Goal: Use online tool/utility

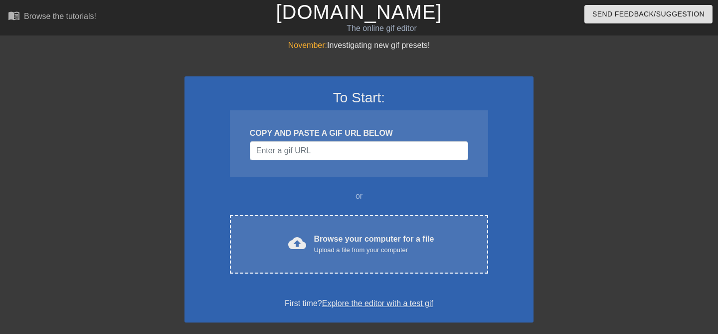
click at [334, 162] on div "COPY AND PASTE A GIF URL BELOW" at bounding box center [359, 143] width 258 height 67
click at [333, 154] on input "Username" at bounding box center [359, 150] width 218 height 19
paste input "[URL][DOMAIN_NAME][PERSON_NAME]"
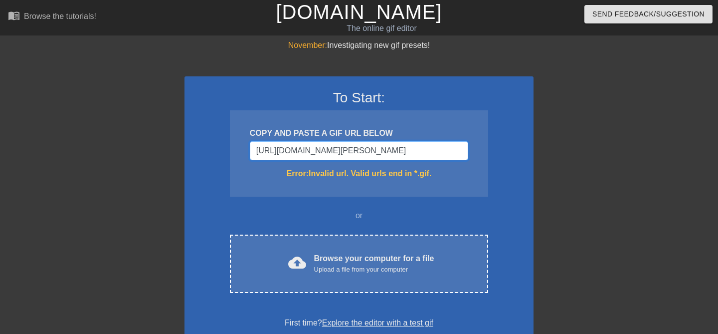
type input "[URL][DOMAIN_NAME][PERSON_NAME]"
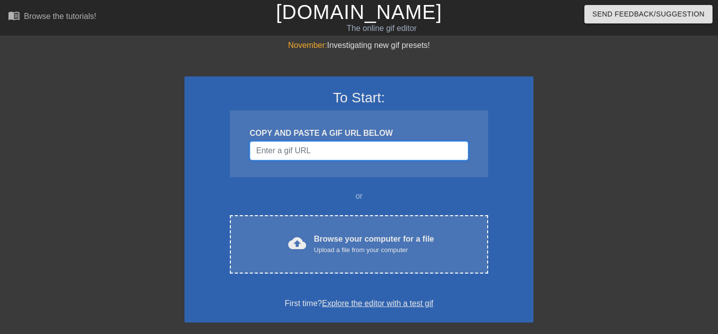
paste input "data:image/jpeg;base64,/9j/4AAQSkZJRgABAQAAAQABAAD/2wCEAAkGBwgHBgkIBwgKCgkLDRYP…"
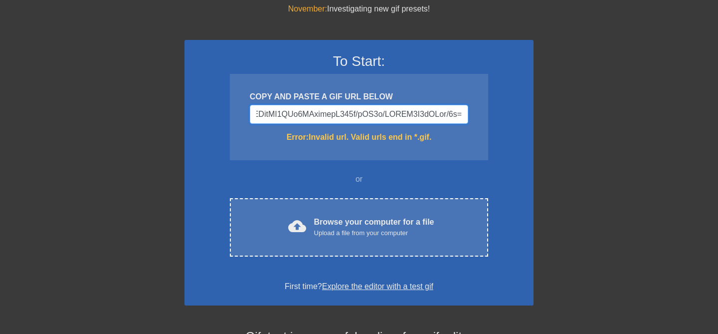
scroll to position [41, 0]
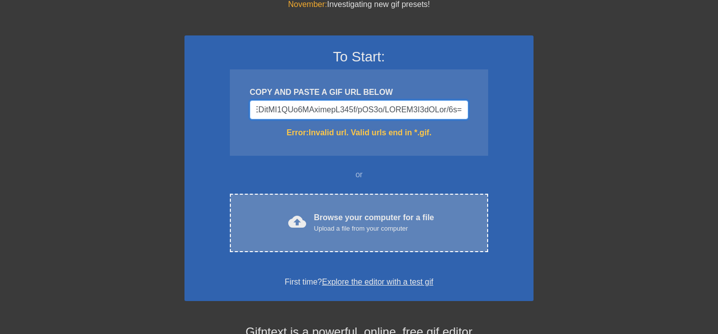
type input "data:image/jpeg;base64,/9j/4AAQSkZJRgABAQAAAQABAAD/2wCEAAkGBwgHBgkIBwgKCgkLDRYP…"
click at [333, 223] on div "Upload a file from your computer" at bounding box center [374, 228] width 120 height 10
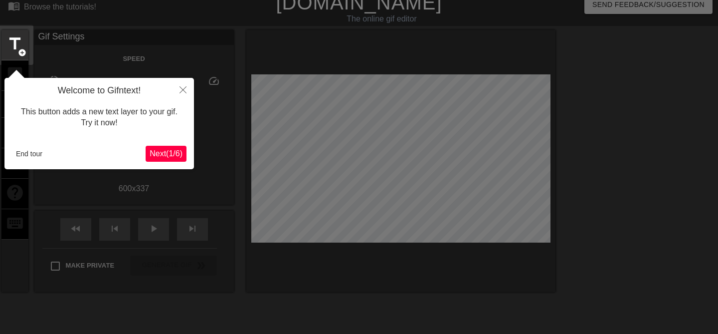
scroll to position [24, 0]
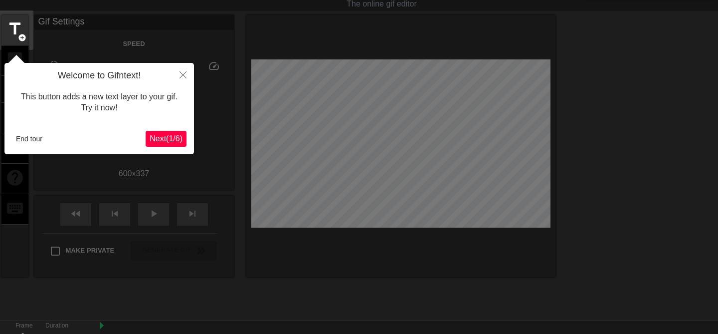
click at [167, 137] on span "Next ( 1 / 6 )" at bounding box center [166, 138] width 33 height 8
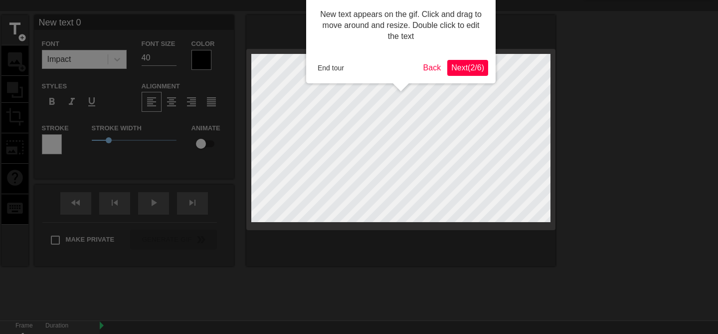
scroll to position [0, 0]
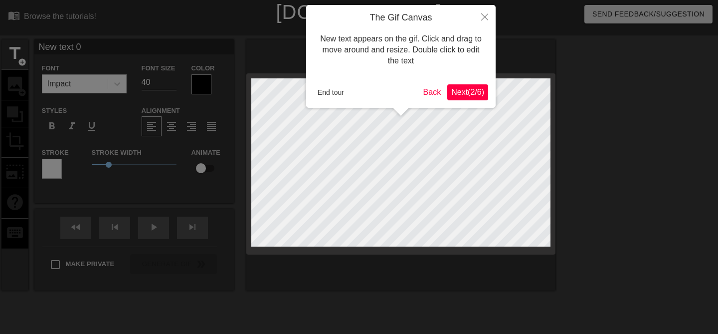
click at [454, 95] on span "Next ( 2 / 6 )" at bounding box center [467, 92] width 33 height 8
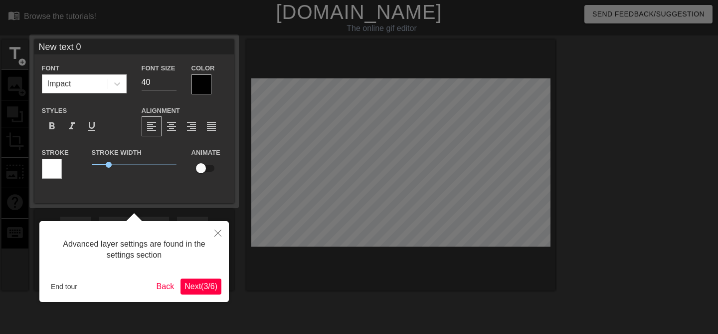
scroll to position [24, 0]
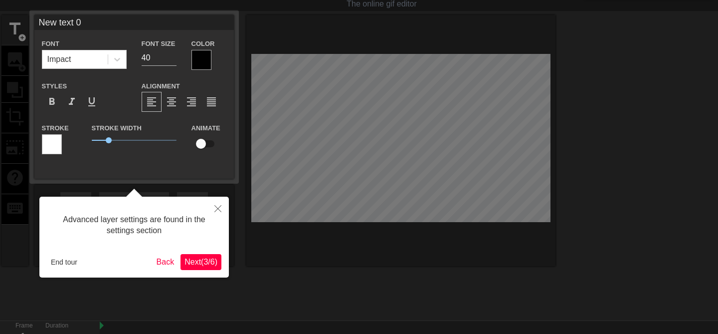
click at [195, 263] on span "Next ( 3 / 6 )" at bounding box center [201, 261] width 33 height 8
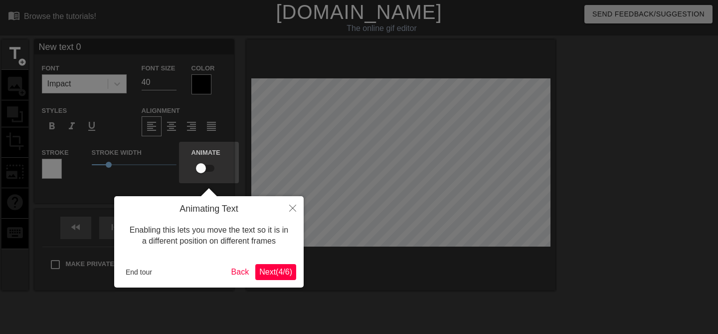
click at [275, 271] on span "Next ( 4 / 6 )" at bounding box center [275, 271] width 33 height 8
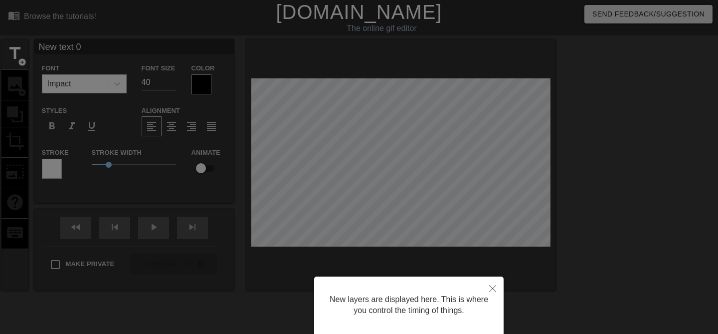
scroll to position [73, 0]
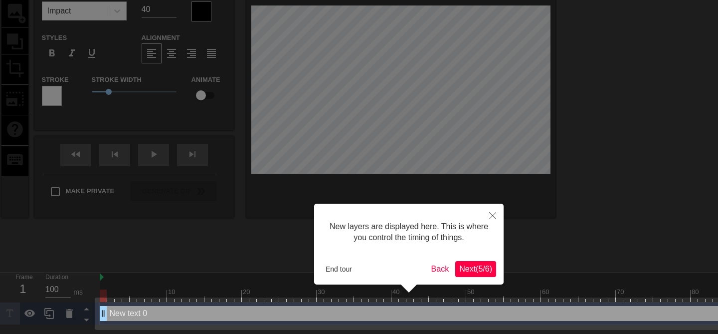
click at [472, 272] on span "Next ( 5 / 6 )" at bounding box center [475, 268] width 33 height 8
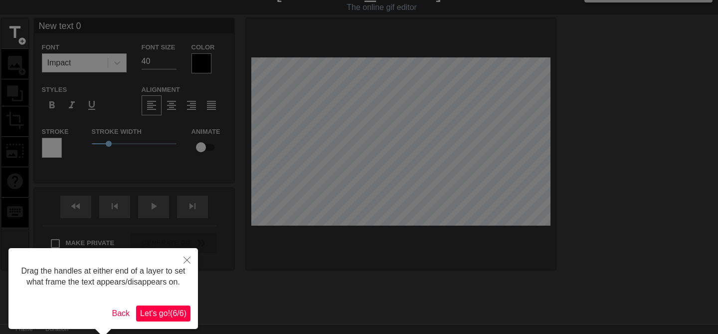
scroll to position [37, 0]
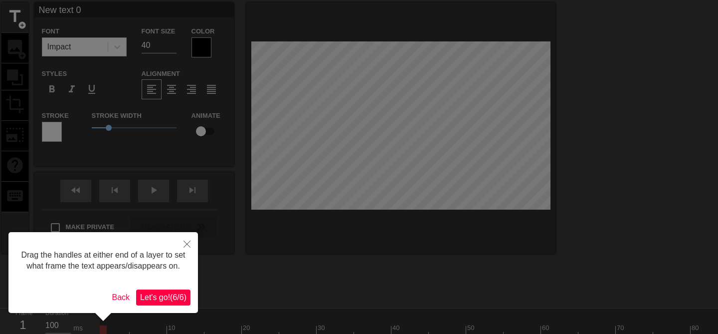
click at [164, 301] on span "Let's go! ( 6 / 6 )" at bounding box center [163, 297] width 46 height 8
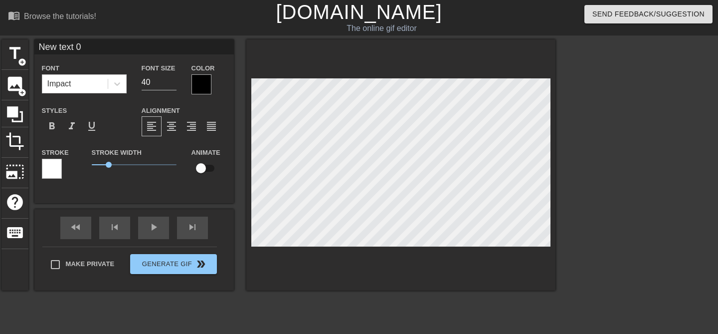
scroll to position [0, 1]
type input "New t\ext 0"
type textarea "New t\ext 0"
type input "New text 0"
type textarea "New text 0"
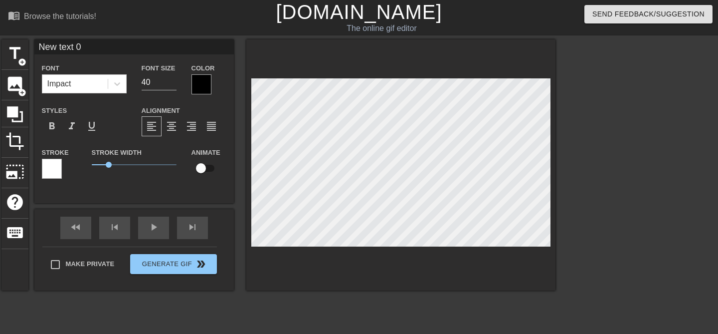
type input "New ext 0"
type textarea "New ext 0"
type input "Newext 0"
type textarea "Newext 0"
type input "Neext 0"
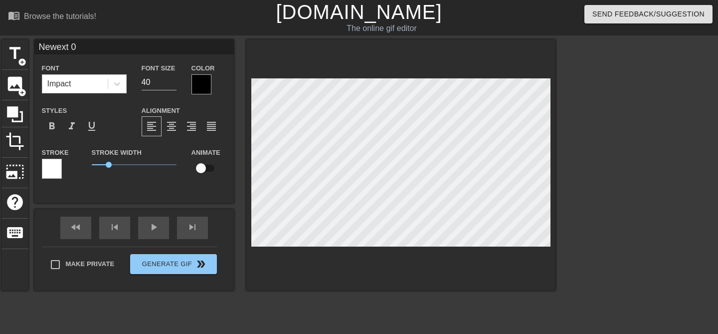
type textarea "Neext 0"
type input "Next 0"
type textarea "Next 0"
type input "Next"
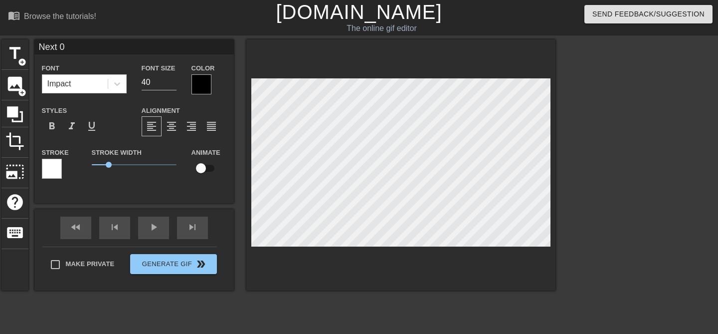
type textarea "Next"
type input "Next"
type textarea "Next"
type input "Nex"
type textarea "Nex"
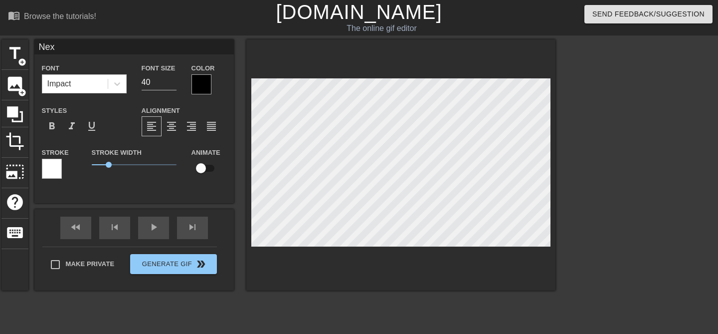
scroll to position [0, 0]
type input "Ne"
type textarea "Ne"
type input "N"
type textarea "N"
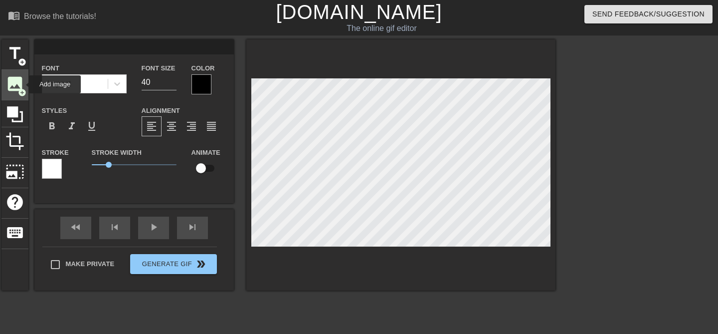
click at [22, 84] on span "image" at bounding box center [14, 83] width 19 height 19
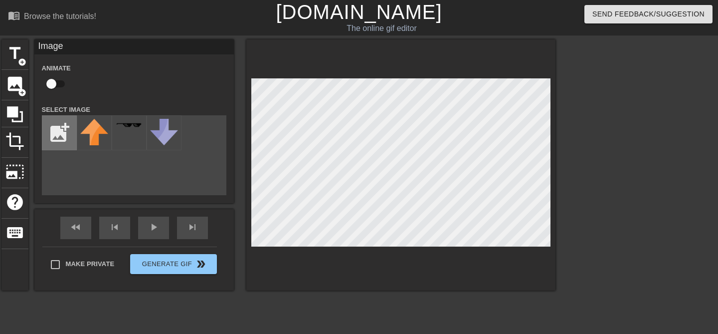
click at [59, 137] on input "file" at bounding box center [59, 133] width 34 height 34
type input "C:\fakepath\[PERSON_NAME].jpeg"
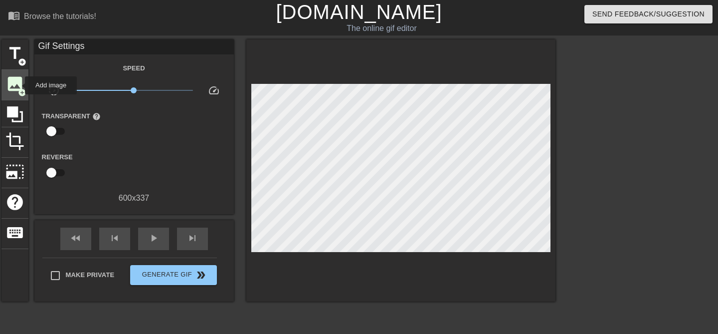
click at [17, 86] on span "image" at bounding box center [14, 83] width 19 height 19
click at [14, 84] on span "image" at bounding box center [14, 83] width 19 height 19
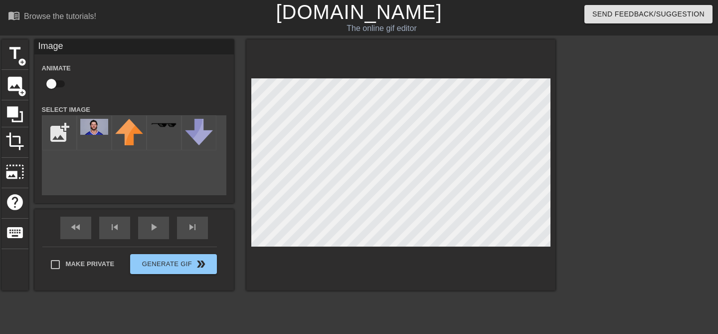
click at [137, 189] on div "add_photo_alternate" at bounding box center [134, 155] width 185 height 80
click at [206, 138] on div "title add_circle image add_circle crop photo_size_select_large help keyboard Im…" at bounding box center [278, 164] width 554 height 251
click at [95, 134] on img at bounding box center [94, 127] width 28 height 16
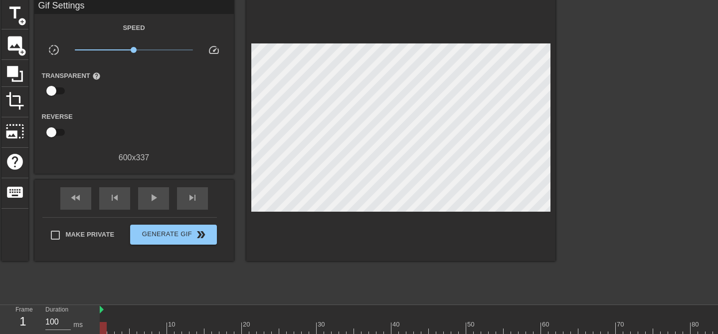
scroll to position [65, 0]
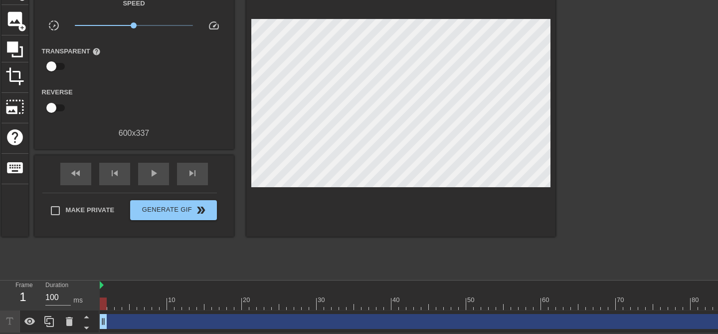
drag, startPoint x: 127, startPoint y: 319, endPoint x: 143, endPoint y: 321, distance: 16.1
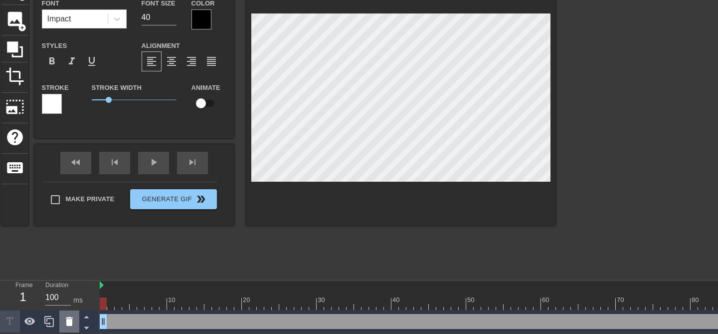
drag, startPoint x: 104, startPoint y: 320, endPoint x: 71, endPoint y: 322, distance: 33.0
click at [73, 321] on div "Frame 1 Duration 100 ms 10 20 30 40 50 60 70 80 90 100 110 120 130 140 150" at bounding box center [359, 306] width 718 height 52
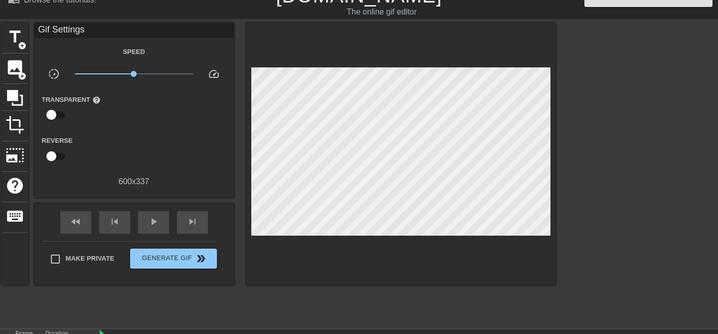
scroll to position [0, 0]
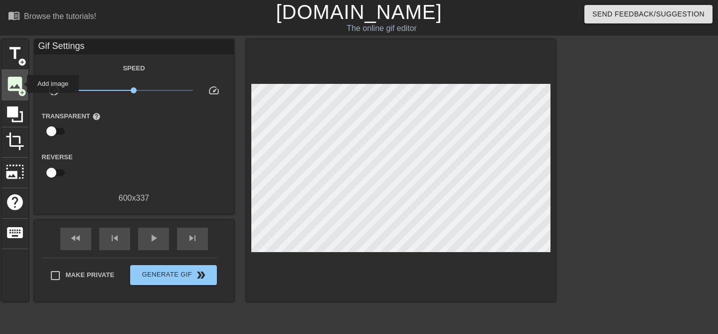
click at [19, 84] on span "image" at bounding box center [14, 83] width 19 height 19
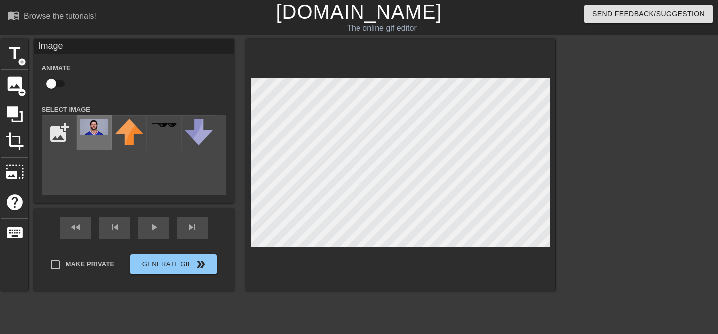
click at [91, 127] on img at bounding box center [94, 127] width 28 height 16
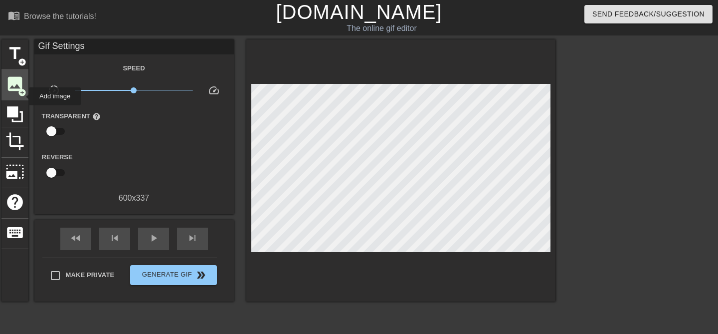
click at [23, 96] on div "image add_circle" at bounding box center [14, 85] width 27 height 30
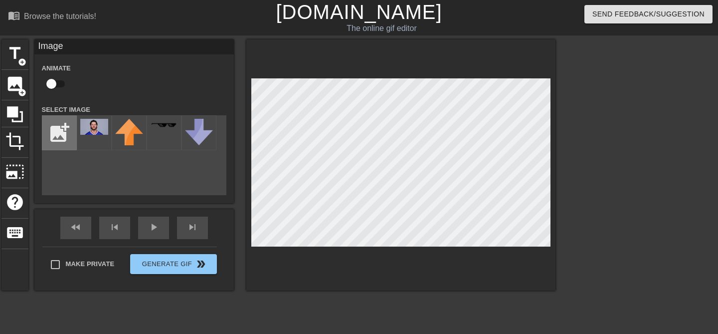
click at [59, 137] on input "file" at bounding box center [59, 133] width 34 height 34
type input "C:\fakepath\ja headshot.webp"
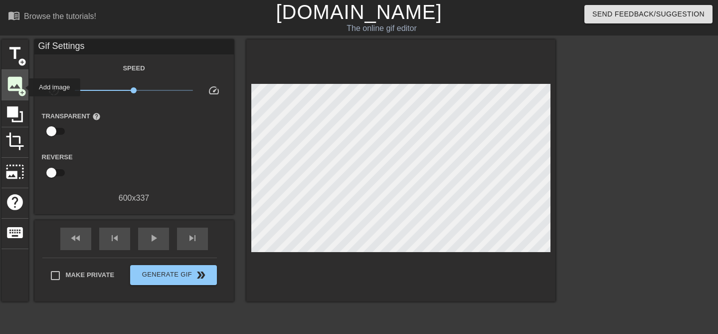
click at [20, 88] on span "add_circle" at bounding box center [22, 92] width 8 height 8
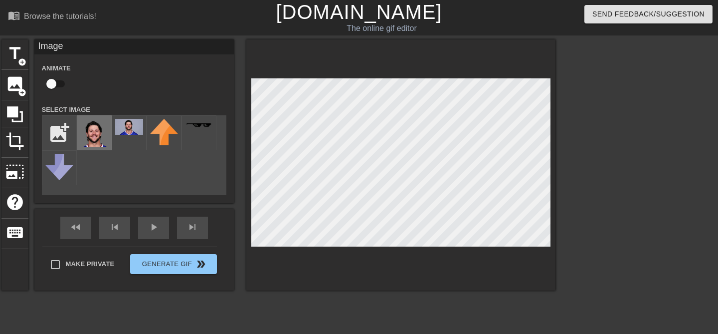
click at [91, 139] on img at bounding box center [94, 133] width 28 height 28
click at [158, 232] on span "play_arrow" at bounding box center [154, 227] width 12 height 12
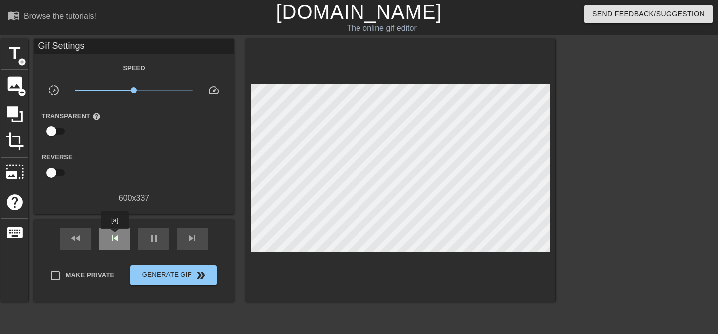
click at [115, 236] on span "skip_previous" at bounding box center [115, 238] width 12 height 12
click at [116, 242] on span "skip_previous" at bounding box center [115, 238] width 12 height 12
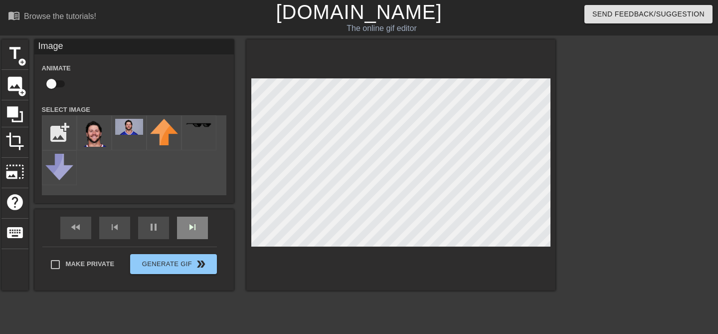
scroll to position [88, 0]
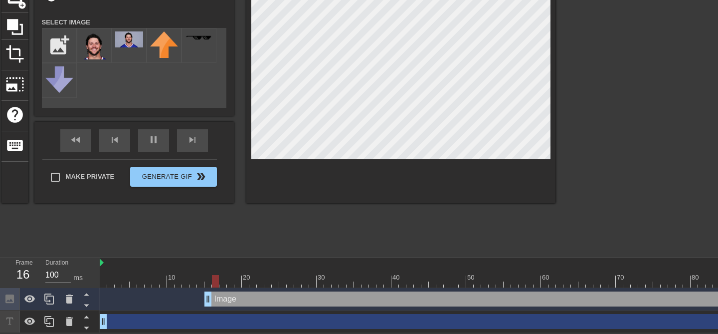
click at [164, 270] on div at bounding box center [163, 274] width 7 height 12
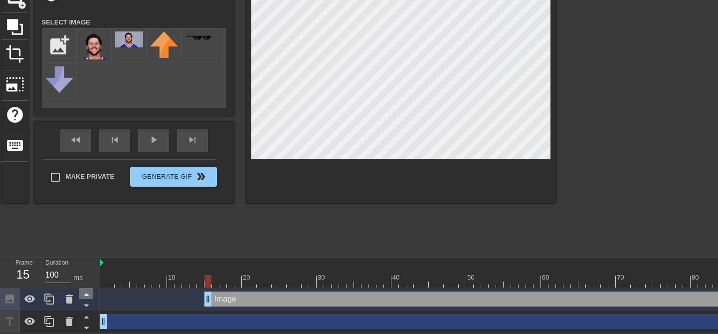
click at [88, 297] on icon at bounding box center [86, 294] width 12 height 12
click at [88, 301] on icon at bounding box center [86, 305] width 12 height 12
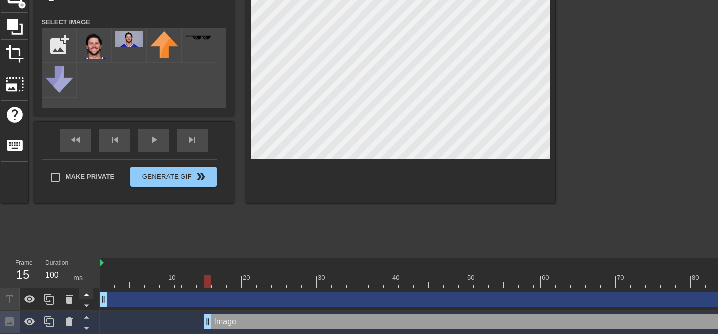
click at [89, 293] on icon at bounding box center [86, 294] width 12 height 12
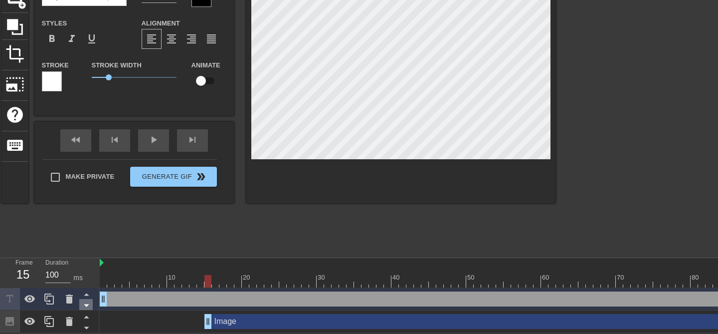
click at [90, 306] on icon at bounding box center [86, 305] width 12 height 12
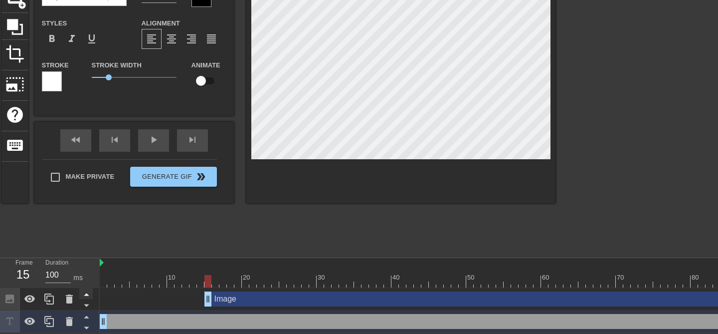
click at [89, 293] on icon at bounding box center [86, 294] width 12 height 12
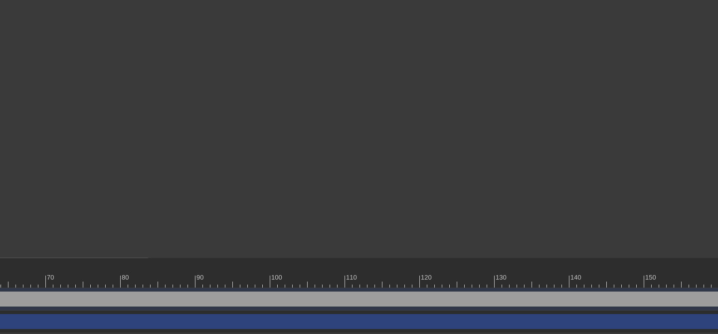
scroll to position [87, 678]
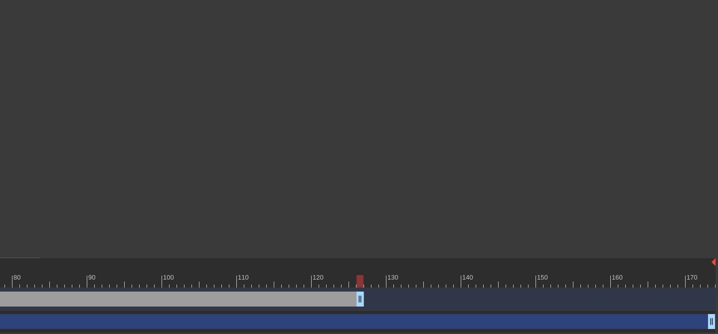
drag, startPoint x: 713, startPoint y: 300, endPoint x: 355, endPoint y: 316, distance: 358.4
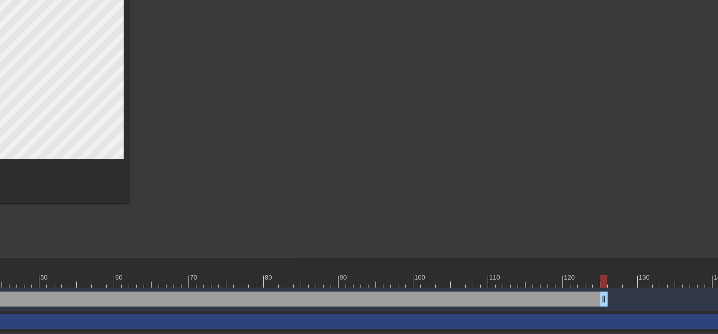
scroll to position [87, 426]
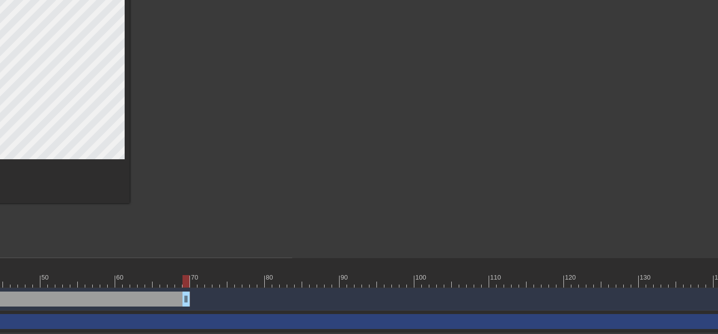
drag, startPoint x: 604, startPoint y: 295, endPoint x: 165, endPoint y: 292, distance: 439.4
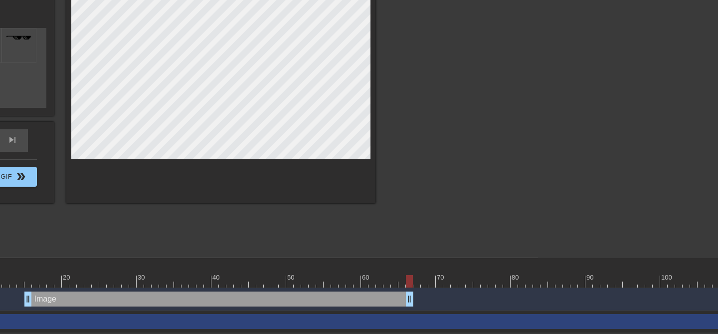
scroll to position [87, 129]
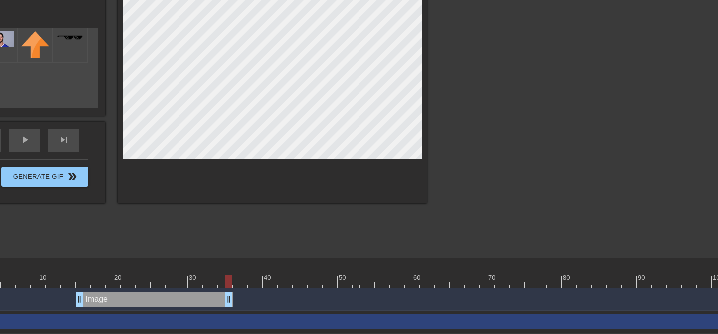
drag, startPoint x: 461, startPoint y: 299, endPoint x: 226, endPoint y: 291, distance: 235.5
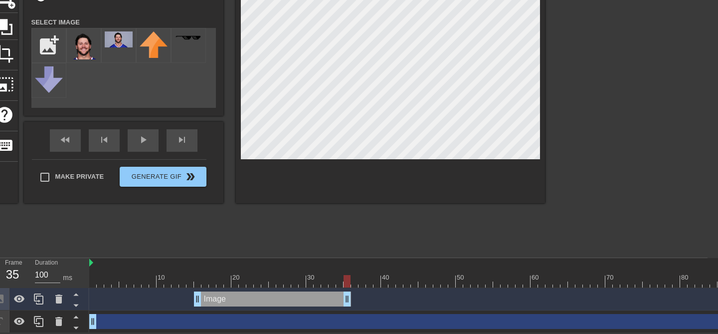
scroll to position [88, 10]
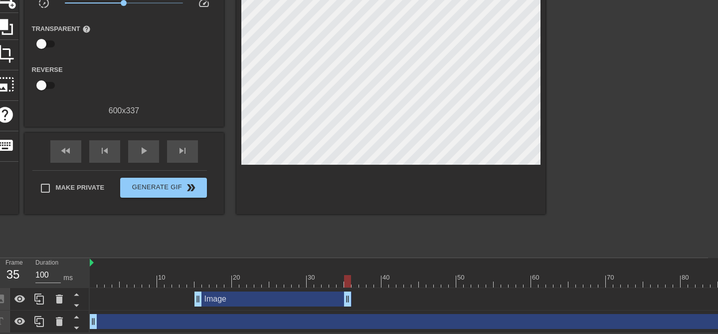
drag, startPoint x: 159, startPoint y: 272, endPoint x: 204, endPoint y: 274, distance: 44.9
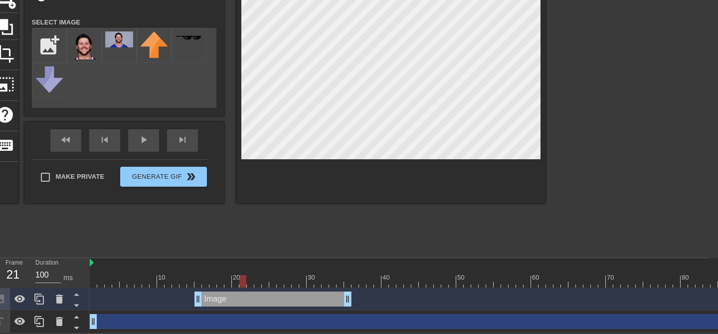
drag, startPoint x: 209, startPoint y: 278, endPoint x: 242, endPoint y: 278, distance: 32.9
drag, startPoint x: 242, startPoint y: 284, endPoint x: 281, endPoint y: 285, distance: 38.9
click at [281, 285] on div at bounding box center [280, 281] width 7 height 12
drag, startPoint x: 280, startPoint y: 280, endPoint x: 290, endPoint y: 280, distance: 10.5
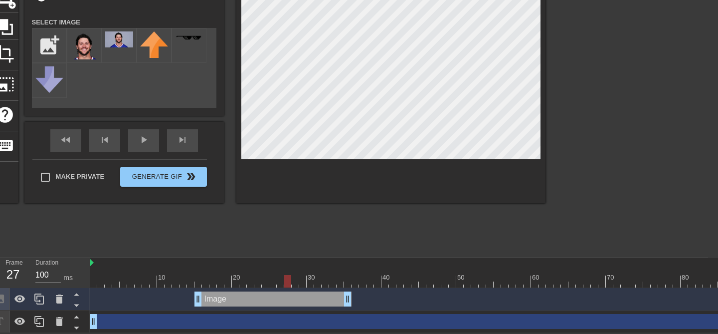
click at [290, 280] on div at bounding box center [287, 281] width 7 height 12
drag, startPoint x: 290, startPoint y: 281, endPoint x: 297, endPoint y: 281, distance: 7.0
click at [297, 281] on div at bounding box center [295, 281] width 7 height 12
drag, startPoint x: 297, startPoint y: 277, endPoint x: 304, endPoint y: 277, distance: 7.0
click at [304, 277] on div at bounding box center [302, 281] width 7 height 12
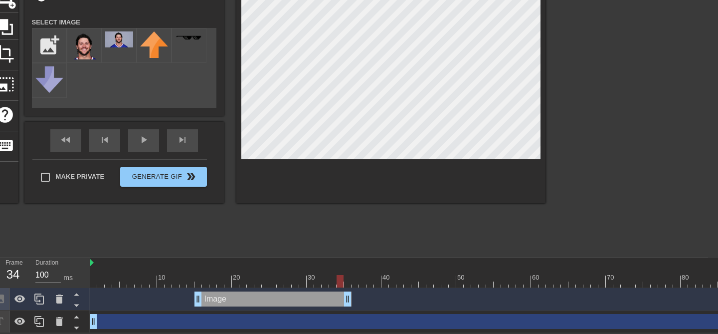
drag, startPoint x: 305, startPoint y: 279, endPoint x: 344, endPoint y: 277, distance: 39.0
click at [344, 277] on div at bounding box center [340, 281] width 7 height 12
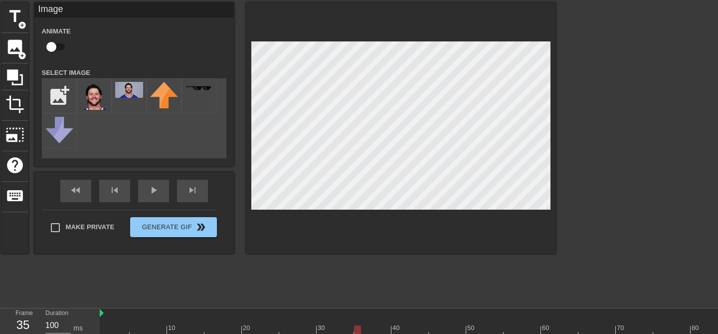
scroll to position [31, 0]
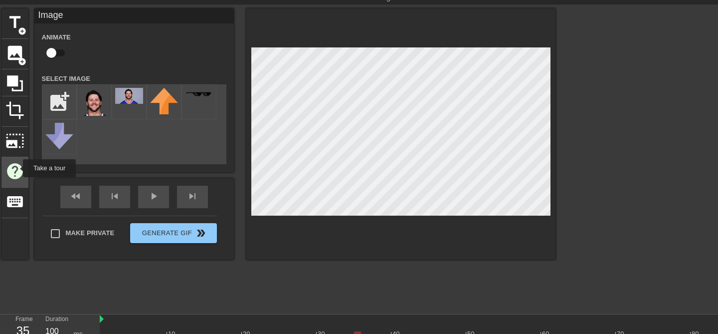
click at [16, 168] on span "help" at bounding box center [14, 171] width 19 height 19
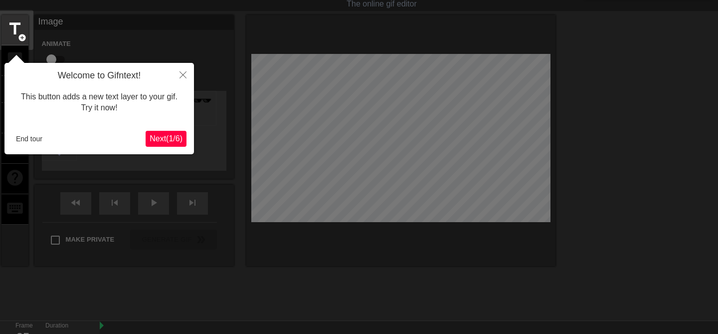
click at [165, 139] on span "Next ( 1 / 6 )" at bounding box center [166, 138] width 33 height 8
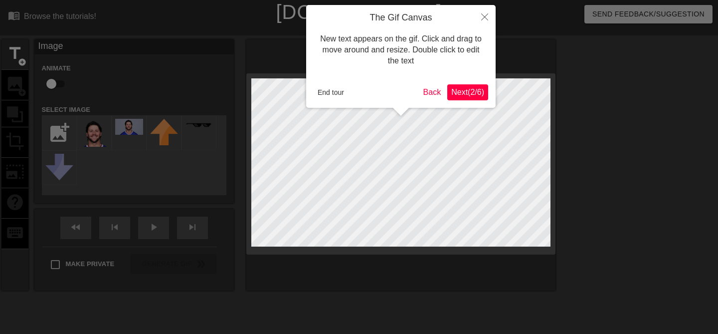
click at [479, 90] on span "Next ( 2 / 6 )" at bounding box center [467, 92] width 33 height 8
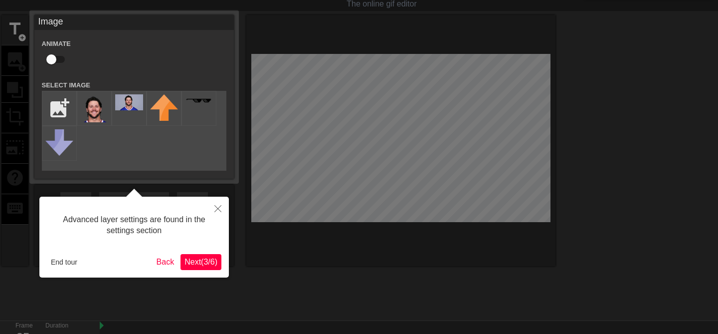
click at [193, 260] on span "Next ( 3 / 6 )" at bounding box center [201, 261] width 33 height 8
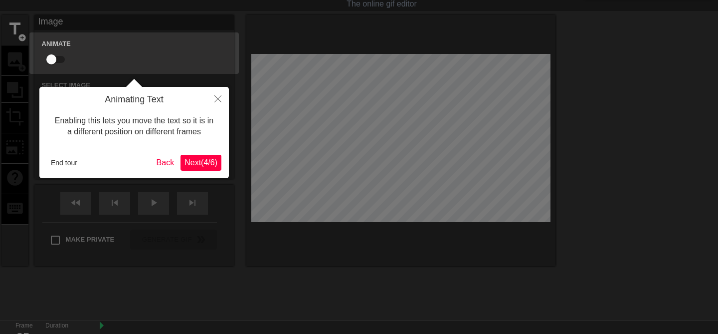
scroll to position [47, 0]
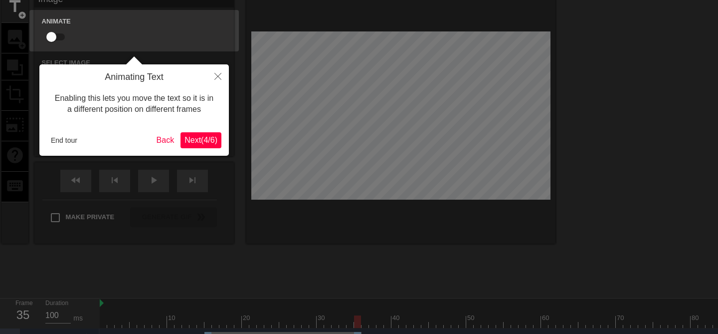
click at [193, 140] on span "Next ( 4 / 6 )" at bounding box center [201, 140] width 33 height 8
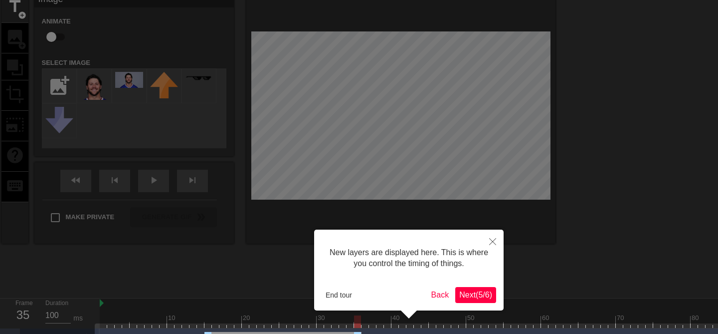
scroll to position [95, 0]
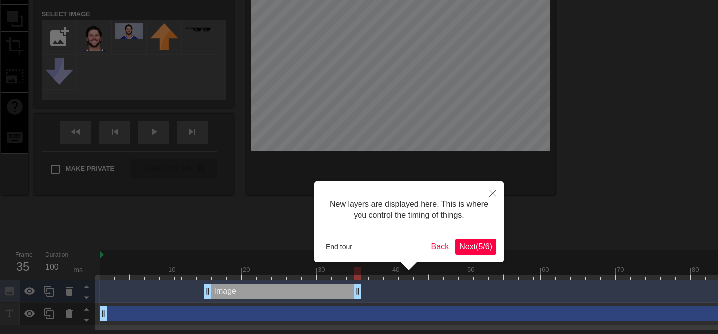
click at [469, 246] on span "Next ( 5 / 6 )" at bounding box center [475, 246] width 33 height 8
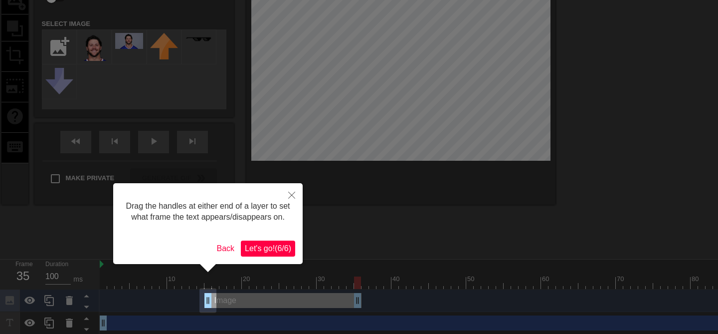
scroll to position [88, 0]
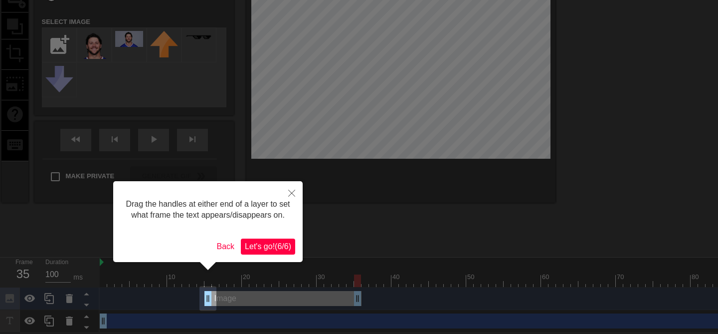
click at [271, 250] on span "Let's go! ( 6 / 6 )" at bounding box center [268, 246] width 46 height 8
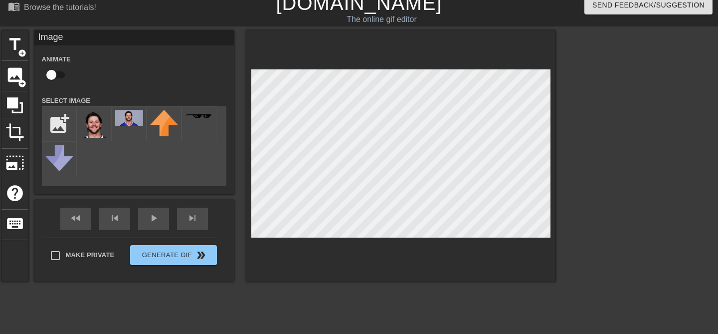
scroll to position [7, 0]
